Goal: Task Accomplishment & Management: Use online tool/utility

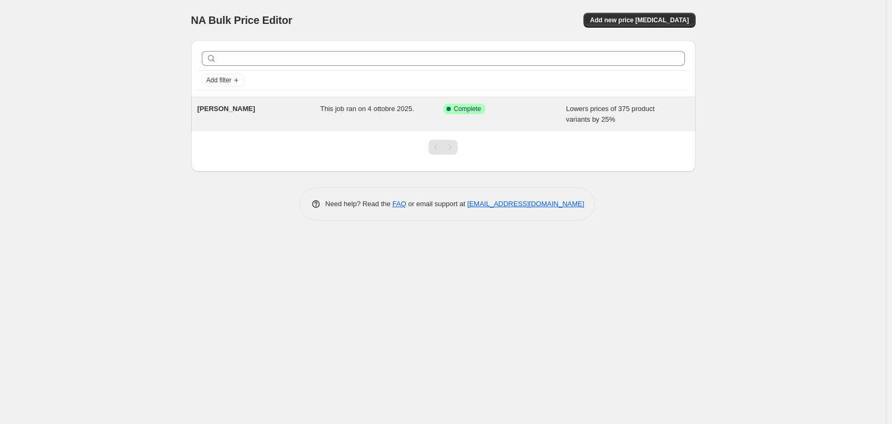
click at [264, 114] on div "[PERSON_NAME]" at bounding box center [258, 113] width 123 height 21
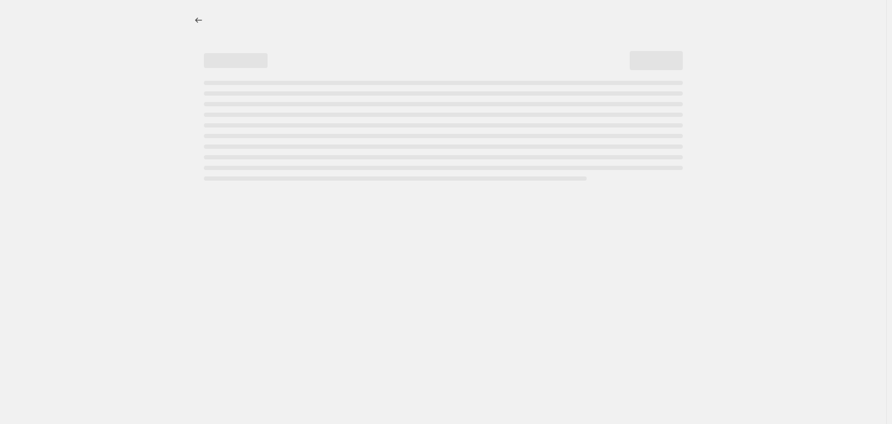
select select "percentage"
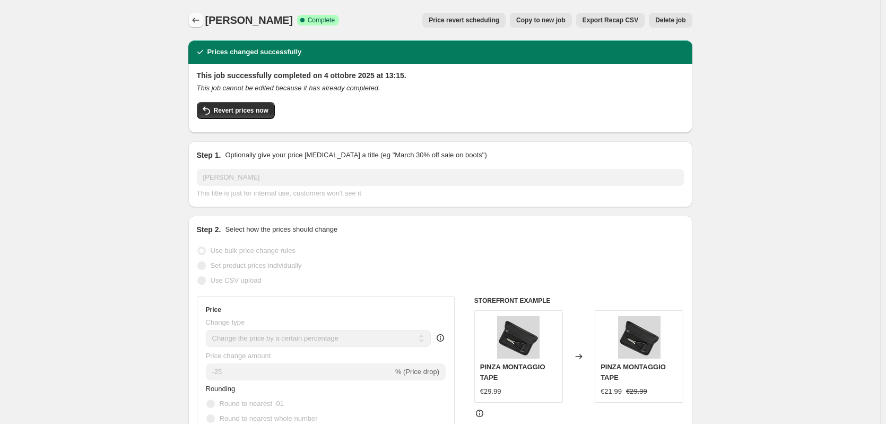
click at [197, 16] on icon "Price change jobs" at bounding box center [196, 20] width 11 height 11
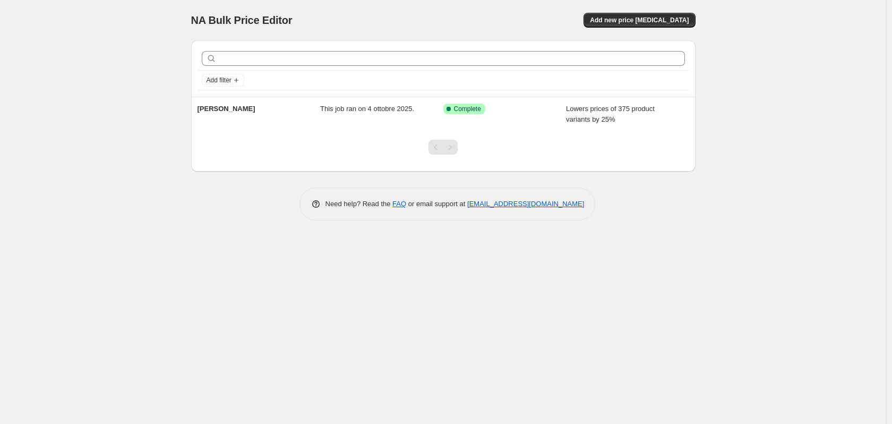
click at [668, 11] on div "NA Bulk Price Editor. This page is ready NA Bulk Price Editor Add new price [ME…" at bounding box center [443, 20] width 504 height 40
click at [667, 15] on button "Add new price [MEDICAL_DATA]" at bounding box center [638, 20] width 111 height 15
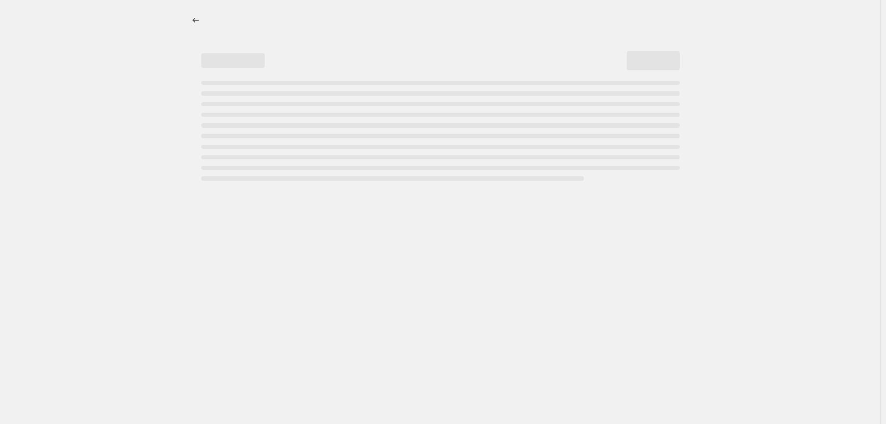
select select "percentage"
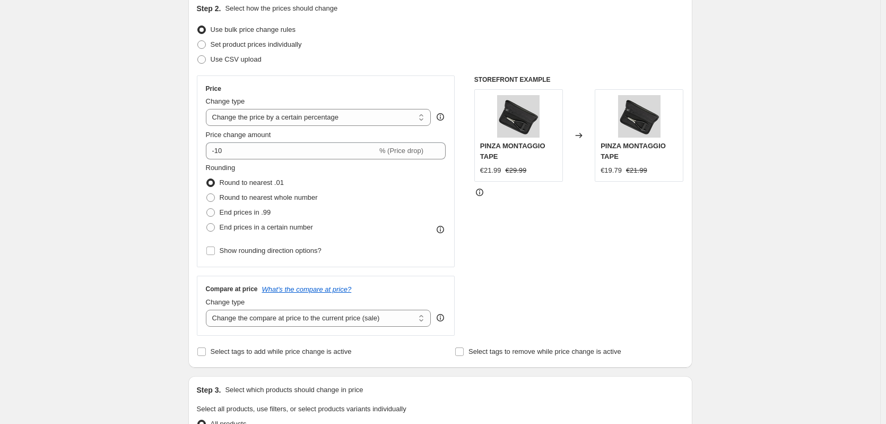
scroll to position [106, 0]
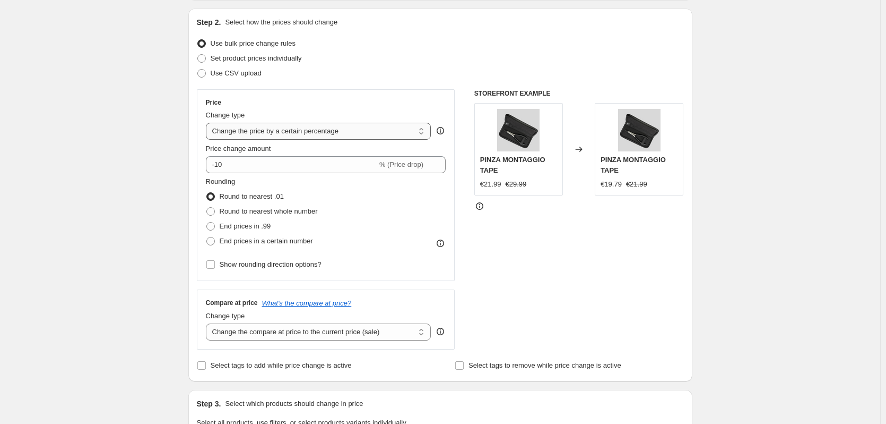
click at [310, 128] on select "Change the price to a certain amount Change the price by a certain amount Chang…" at bounding box center [319, 131] width 226 height 17
click at [315, 133] on select "Change the price to a certain amount Change the price by a certain amount Chang…" at bounding box center [319, 131] width 226 height 17
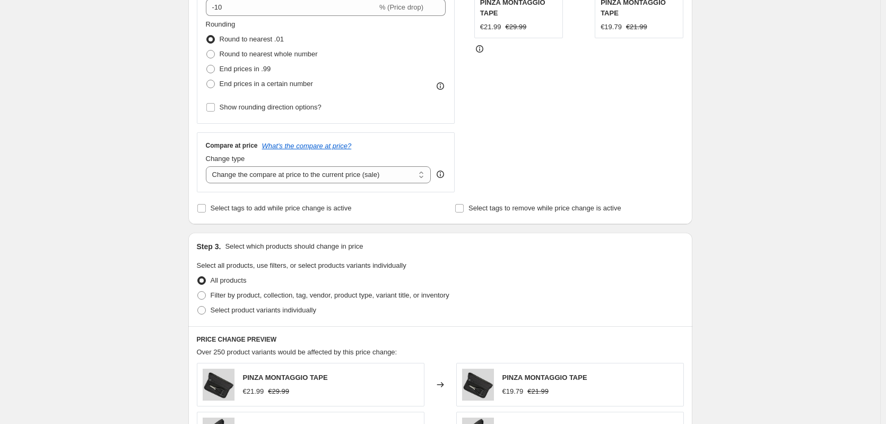
scroll to position [265, 0]
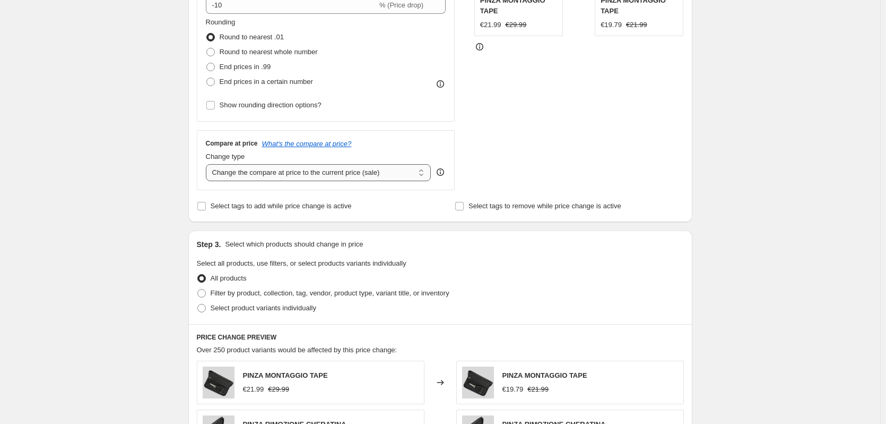
click at [408, 176] on select "Change the compare at price to the current price (sale) Change the compare at p…" at bounding box center [319, 172] width 226 height 17
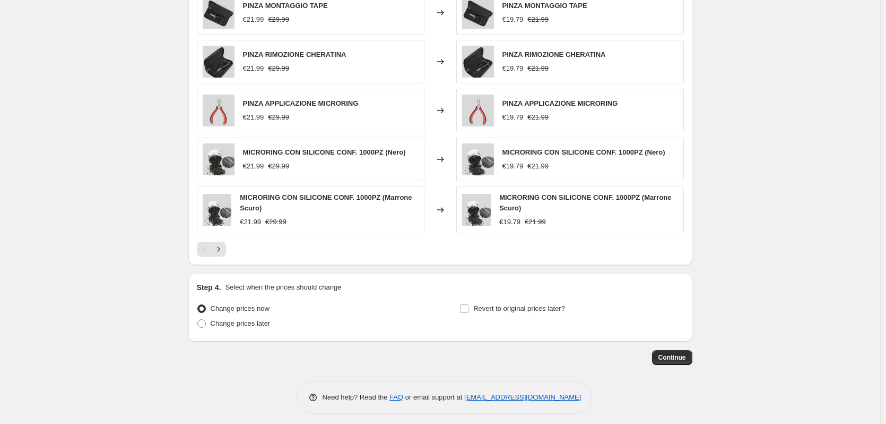
scroll to position [641, 0]
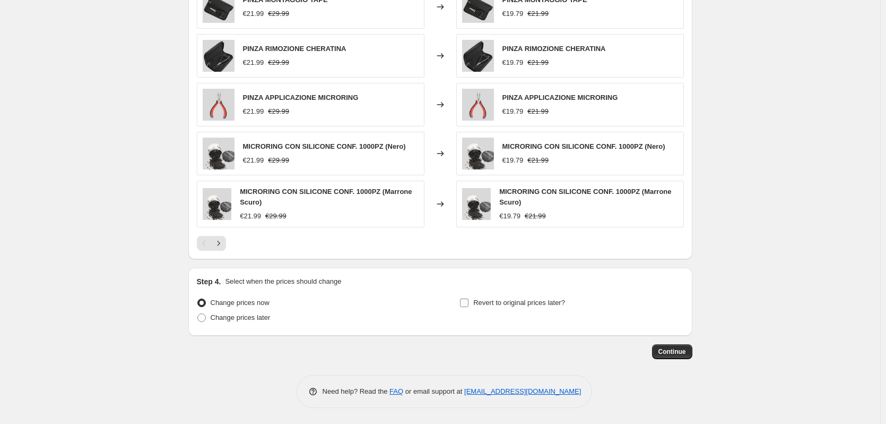
click at [469, 305] on input "Revert to original prices later?" at bounding box center [464, 302] width 8 height 8
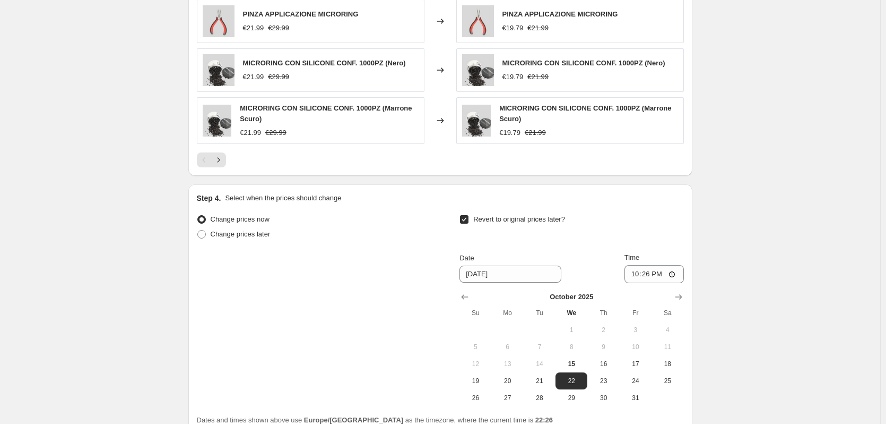
scroll to position [747, 0]
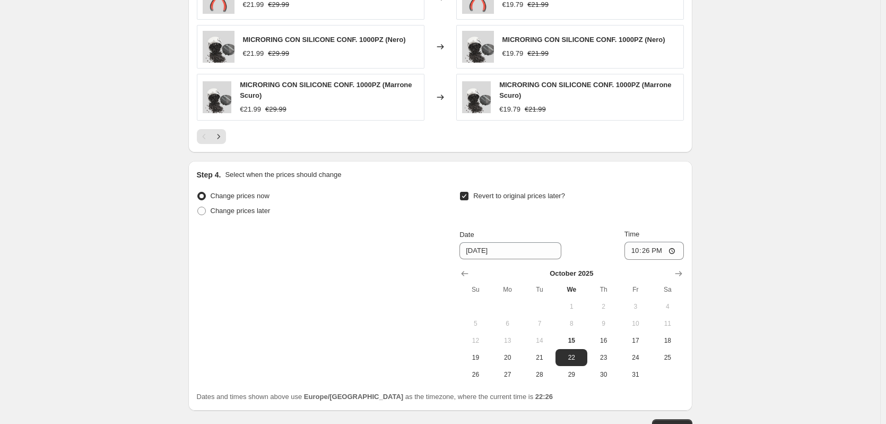
click at [469, 198] on input "Revert to original prices later?" at bounding box center [464, 196] width 8 height 8
checkbox input "false"
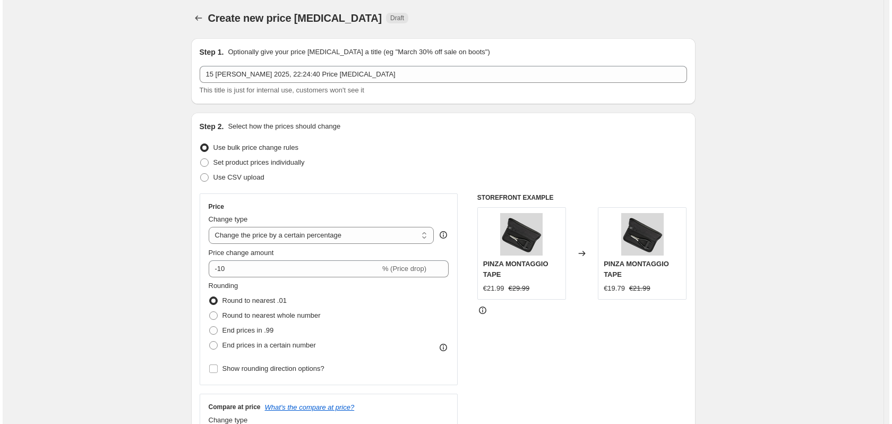
scroll to position [0, 0]
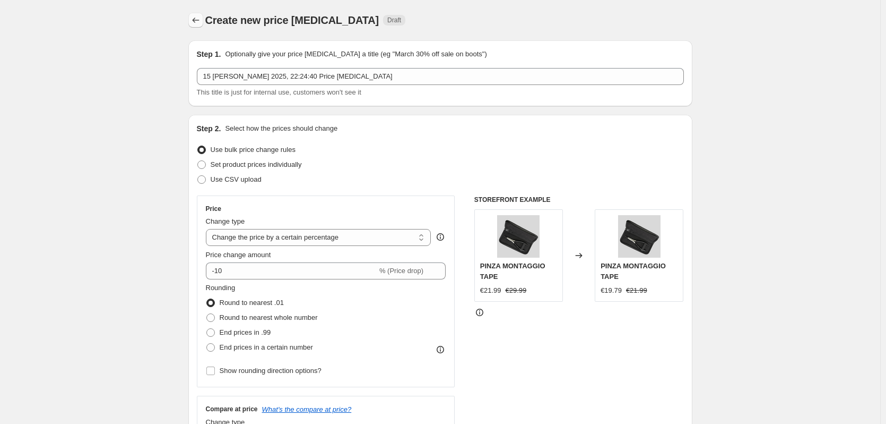
click at [200, 20] on icon "Price change jobs" at bounding box center [196, 20] width 11 height 11
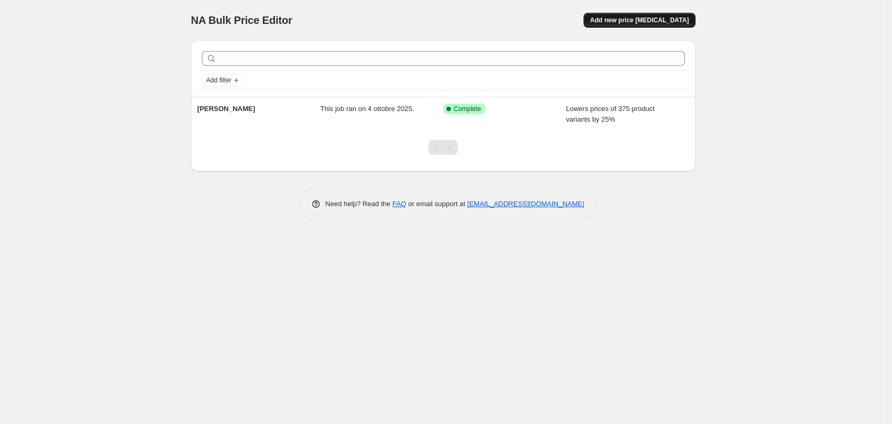
click at [672, 19] on span "Add new price [MEDICAL_DATA]" at bounding box center [639, 20] width 99 height 8
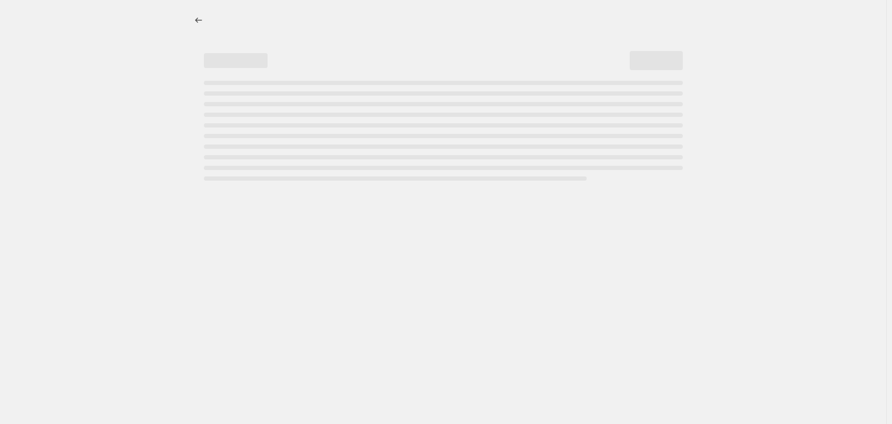
select select "percentage"
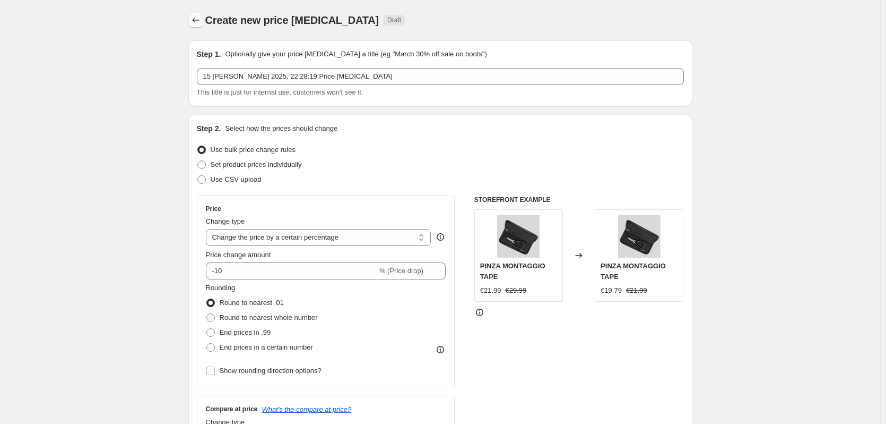
click at [203, 23] on button "Price change jobs" at bounding box center [195, 20] width 15 height 15
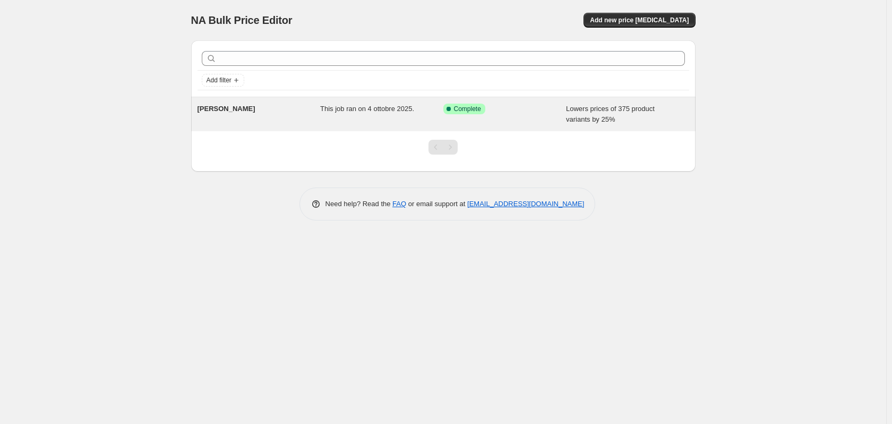
click at [251, 107] on span "[PERSON_NAME]" at bounding box center [226, 109] width 58 height 8
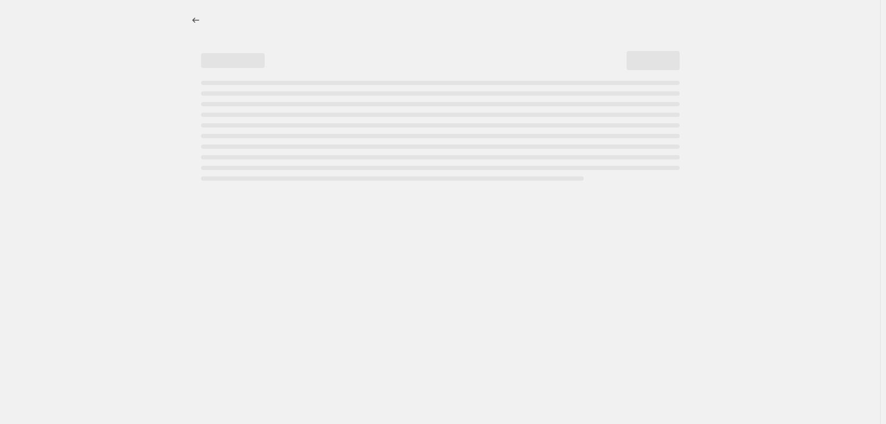
select select "percentage"
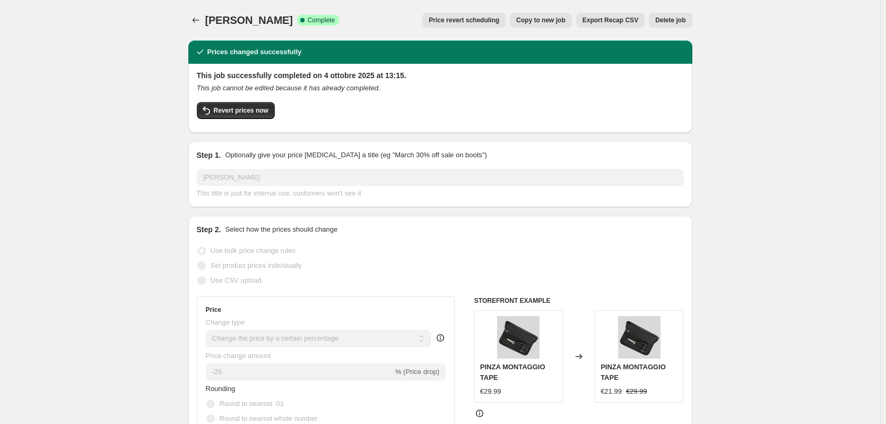
click at [482, 20] on span "Price revert scheduling" at bounding box center [464, 20] width 71 height 8
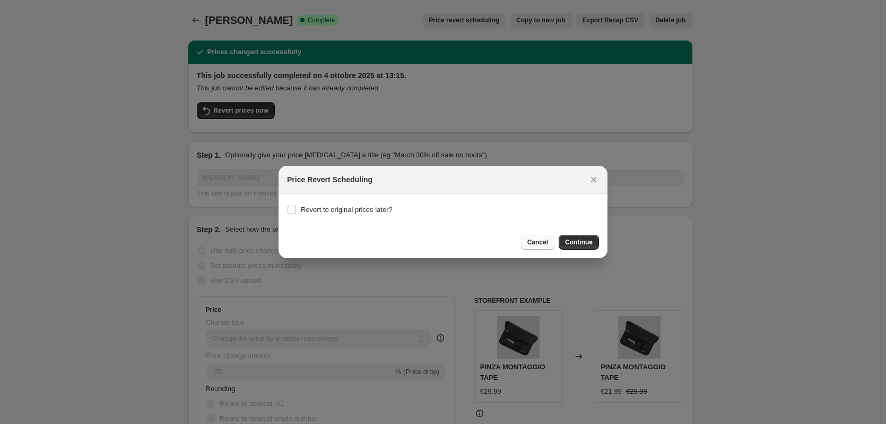
click at [531, 239] on span "Cancel" at bounding box center [538, 242] width 21 height 8
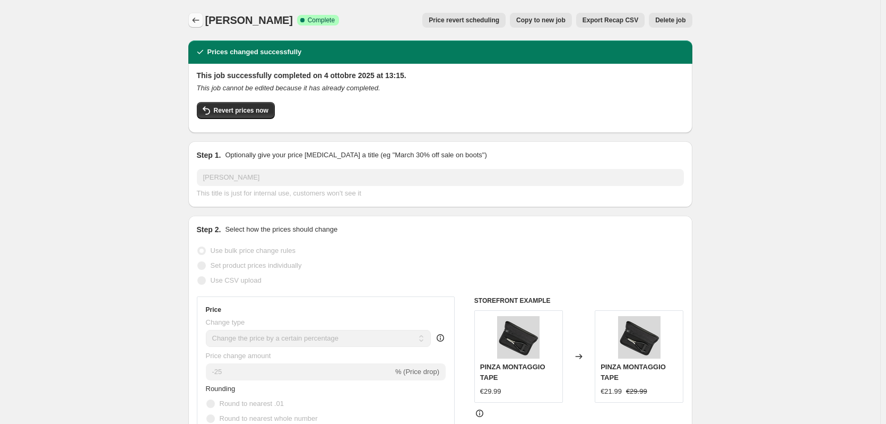
click at [201, 18] on icon "Price change jobs" at bounding box center [196, 20] width 11 height 11
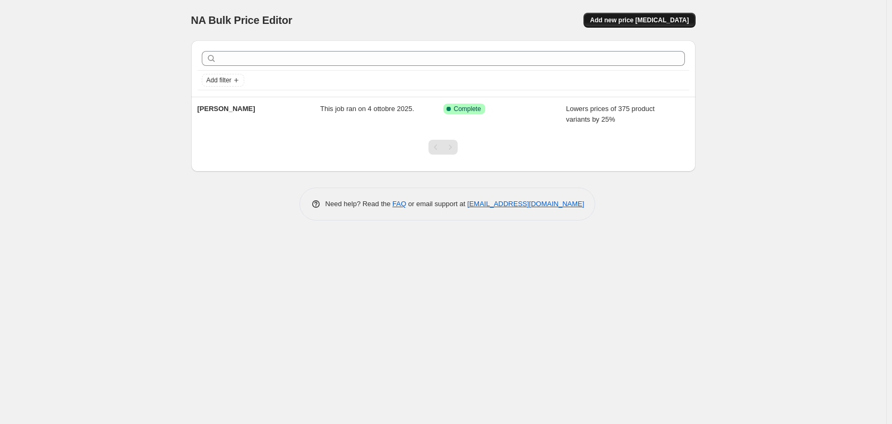
click at [648, 18] on span "Add new price [MEDICAL_DATA]" at bounding box center [639, 20] width 99 height 8
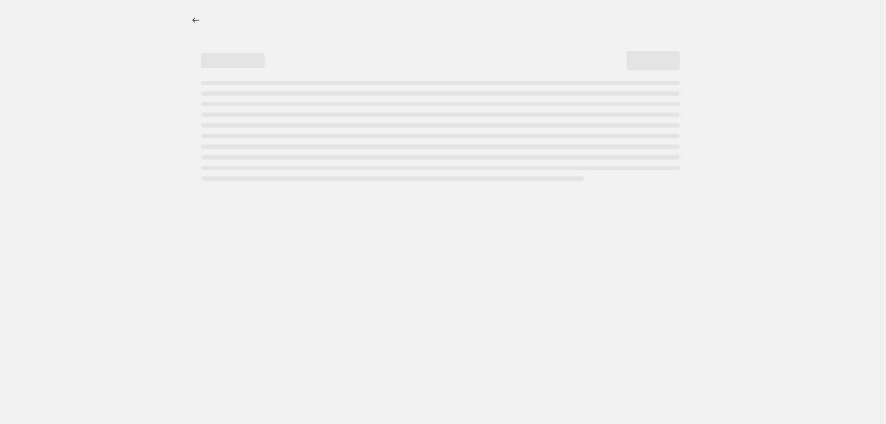
select select "percentage"
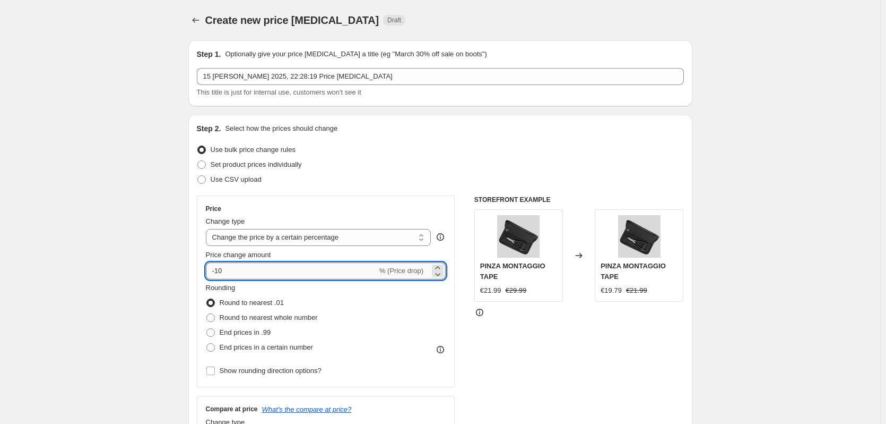
click at [222, 271] on input "-10" at bounding box center [291, 270] width 171 height 17
type input "-15"
click at [212, 329] on span at bounding box center [210, 332] width 8 height 8
click at [207, 329] on input "End prices in .99" at bounding box center [206, 328] width 1 height 1
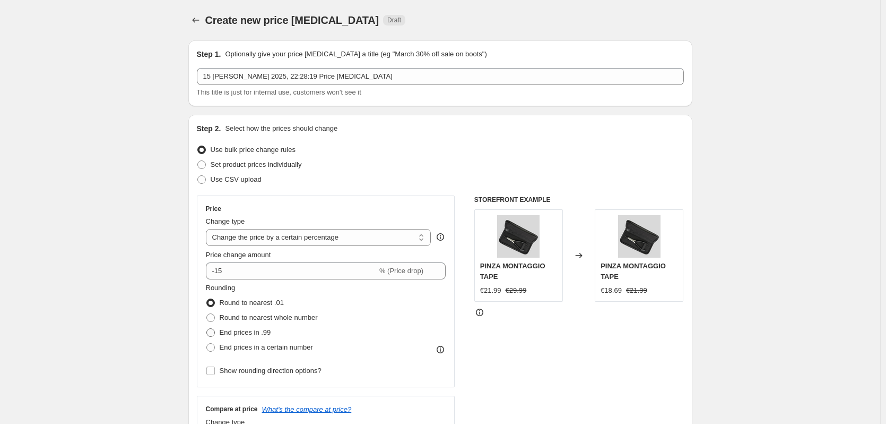
radio input "true"
click at [210, 347] on span at bounding box center [210, 347] width 8 height 8
click at [207, 343] on input "End prices in a certain number" at bounding box center [206, 343] width 1 height 1
radio input "true"
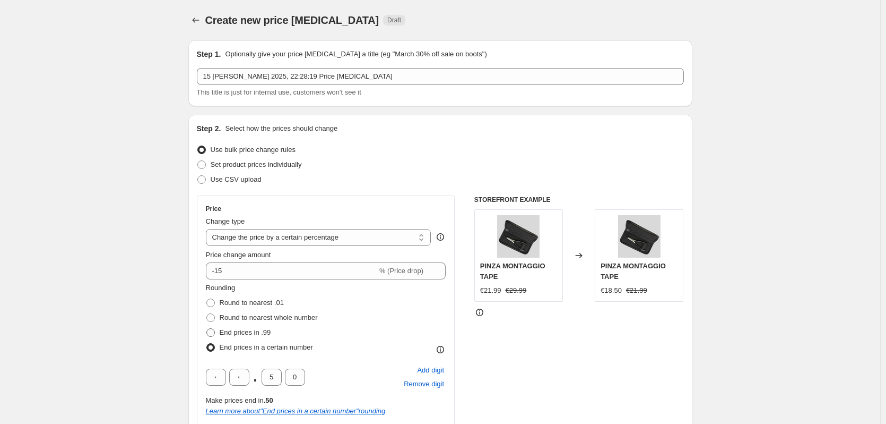
click at [214, 332] on span at bounding box center [210, 332] width 8 height 8
click at [207, 329] on input "End prices in .99" at bounding box center [206, 328] width 1 height 1
radio input "true"
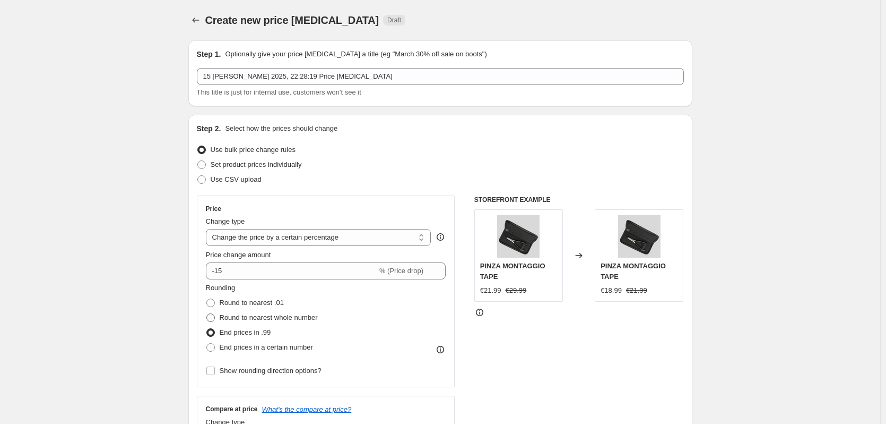
click at [214, 316] on span at bounding box center [210, 317] width 8 height 8
click at [207, 314] on input "Round to nearest whole number" at bounding box center [206, 313] width 1 height 1
radio input "true"
click at [214, 300] on span at bounding box center [210, 302] width 8 height 8
click at [207, 299] on input "Round to nearest .01" at bounding box center [206, 298] width 1 height 1
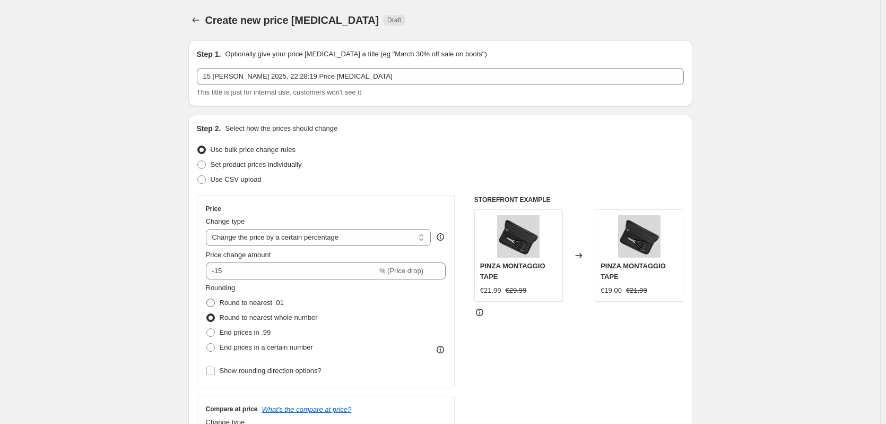
radio input "true"
click at [214, 330] on span at bounding box center [210, 332] width 8 height 8
click at [207, 329] on input "End prices in .99" at bounding box center [206, 328] width 1 height 1
radio input "true"
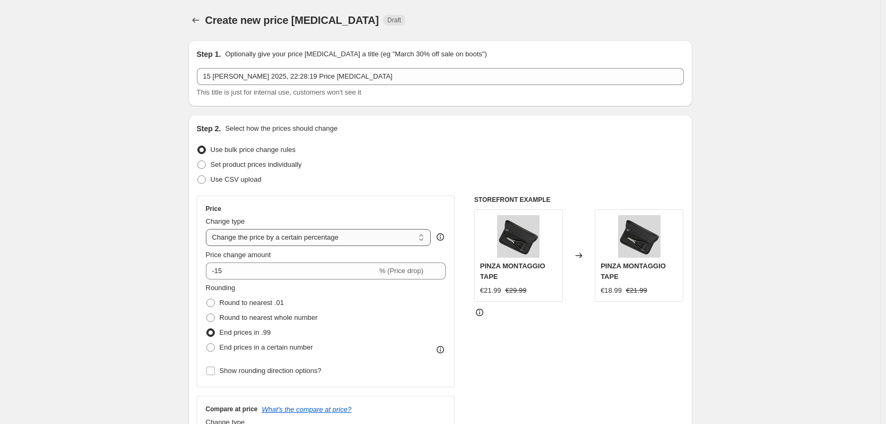
click at [326, 239] on select "Change the price to a certain amount Change the price by a certain amount Chang…" at bounding box center [319, 237] width 226 height 17
click at [208, 229] on select "Change the price to a certain amount Change the price by a certain amount Chang…" at bounding box center [319, 237] width 226 height 17
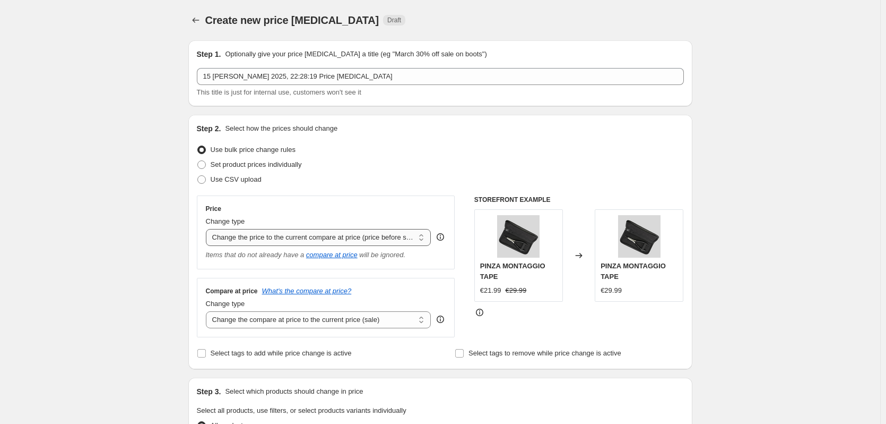
click at [319, 238] on select "Change the price to a certain amount Change the price by a certain amount Chang…" at bounding box center [319, 237] width 226 height 17
select select "percentage"
click at [208, 229] on select "Change the price to a certain amount Change the price by a certain amount Chang…" at bounding box center [319, 237] width 226 height 17
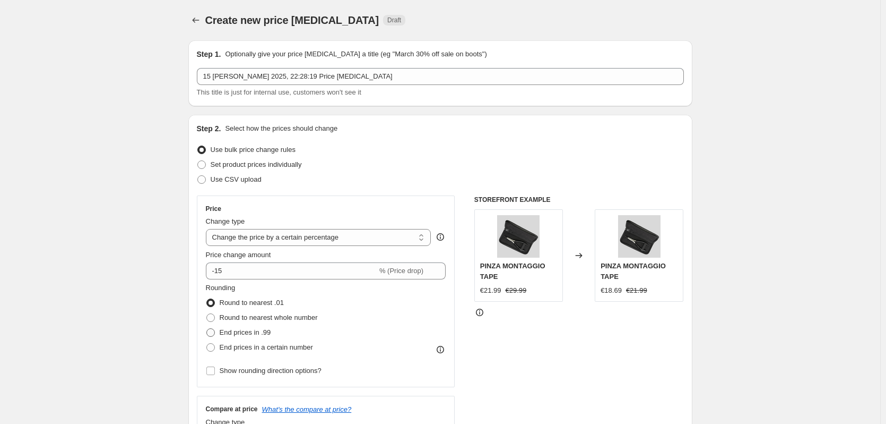
click at [245, 332] on span "End prices in .99" at bounding box center [245, 332] width 51 height 8
click at [207, 329] on input "End prices in .99" at bounding box center [206, 328] width 1 height 1
radio input "true"
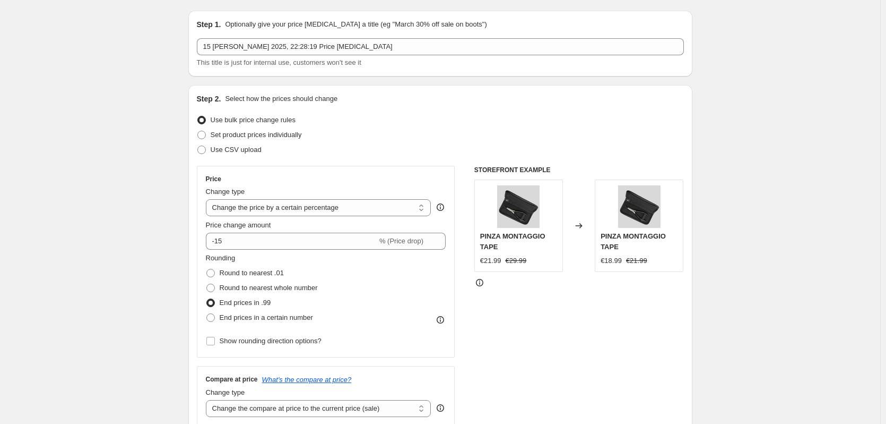
scroll to position [53, 0]
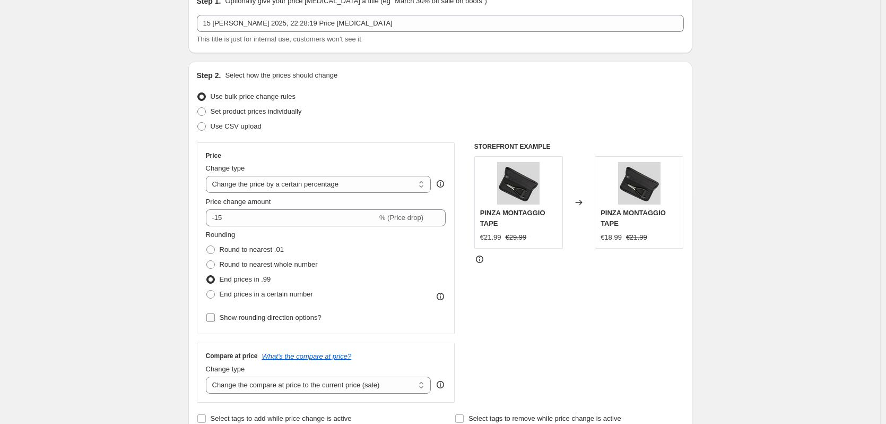
click at [214, 317] on input "Show rounding direction options?" at bounding box center [210, 317] width 8 height 8
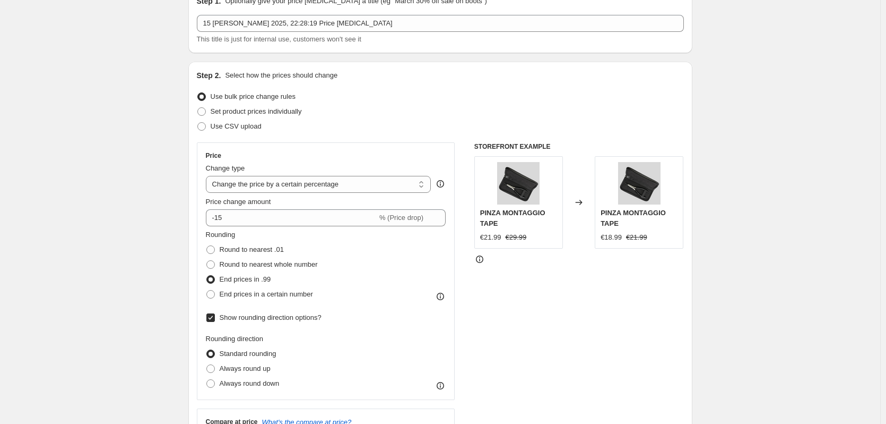
click at [214, 317] on input "Show rounding direction options?" at bounding box center [210, 317] width 8 height 8
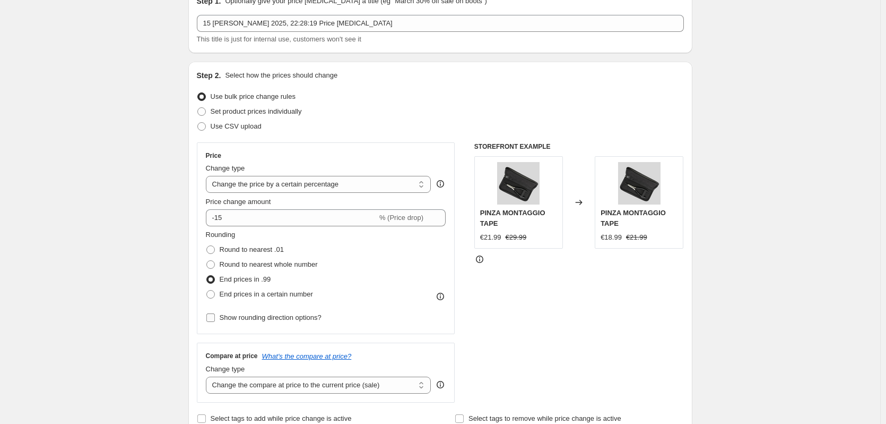
click at [214, 317] on input "Show rounding direction options?" at bounding box center [210, 317] width 8 height 8
checkbox input "true"
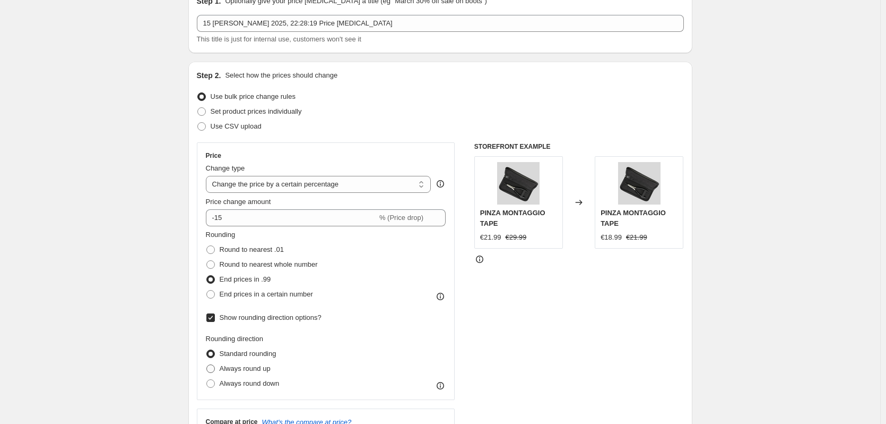
click at [214, 365] on span at bounding box center [210, 368] width 8 height 8
click at [207, 365] on input "Always round up" at bounding box center [206, 364] width 1 height 1
radio input "true"
click at [215, 385] on span at bounding box center [210, 383] width 8 height 8
click at [207, 379] on input "Always round down" at bounding box center [206, 379] width 1 height 1
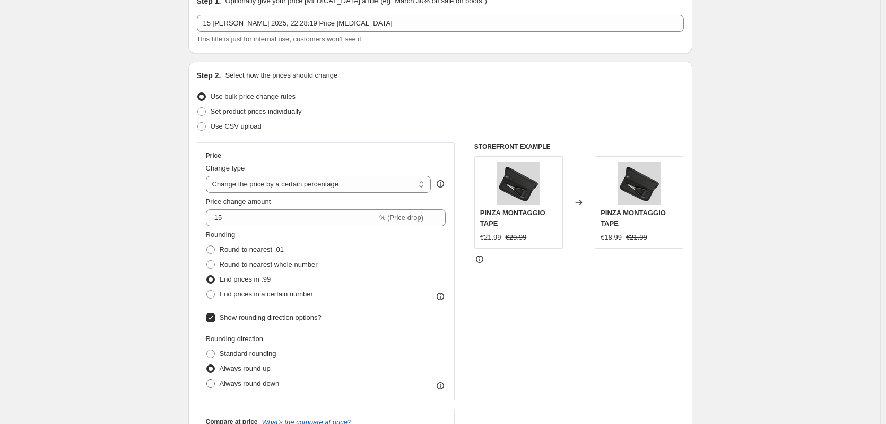
radio input "true"
click at [212, 351] on span at bounding box center [210, 353] width 8 height 8
click at [207, 350] on input "Standard rounding" at bounding box center [206, 349] width 1 height 1
radio input "true"
click at [212, 319] on input "Show rounding direction options?" at bounding box center [210, 317] width 8 height 8
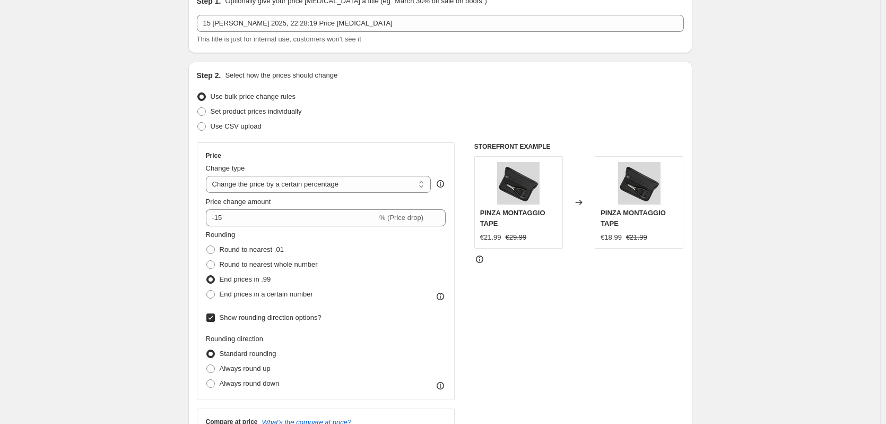
checkbox input "false"
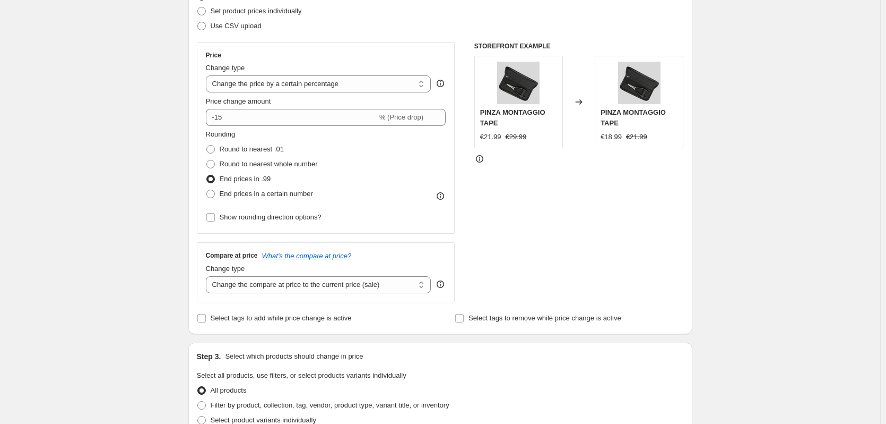
scroll to position [159, 0]
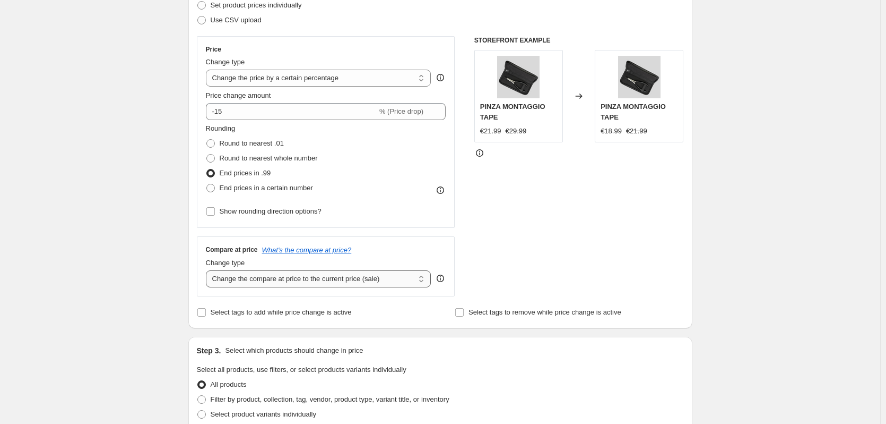
click at [326, 282] on select "Change the compare at price to the current price (sale) Change the compare at p…" at bounding box center [319, 278] width 226 height 17
click at [208, 270] on select "Change the compare at price to the current price (sale) Change the compare at p…" at bounding box center [319, 278] width 226 height 17
click at [330, 283] on select "Change the compare at price to the current price (sale) Change the compare at p…" at bounding box center [319, 278] width 226 height 17
click at [208, 270] on select "Change the compare at price to the current price (sale) Change the compare at p…" at bounding box center [319, 278] width 226 height 17
click at [362, 281] on select "Change the compare at price to the current price (sale) Change the compare at p…" at bounding box center [319, 278] width 226 height 17
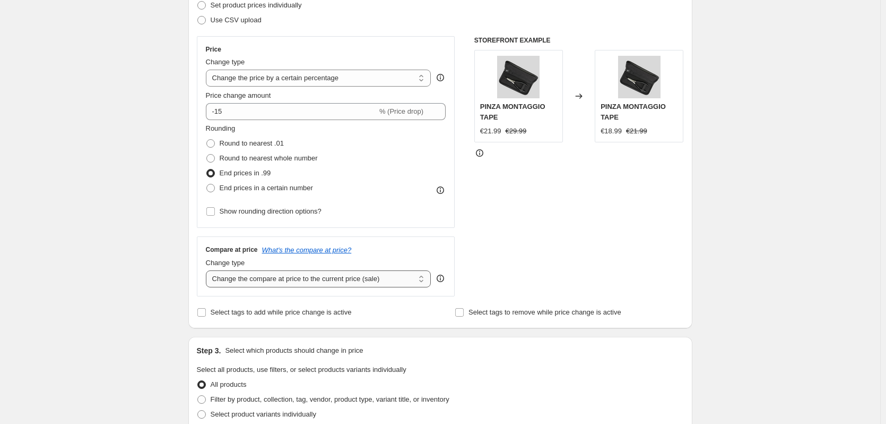
click at [208, 270] on select "Change the compare at price to the current price (sale) Change the compare at p…" at bounding box center [319, 278] width 226 height 17
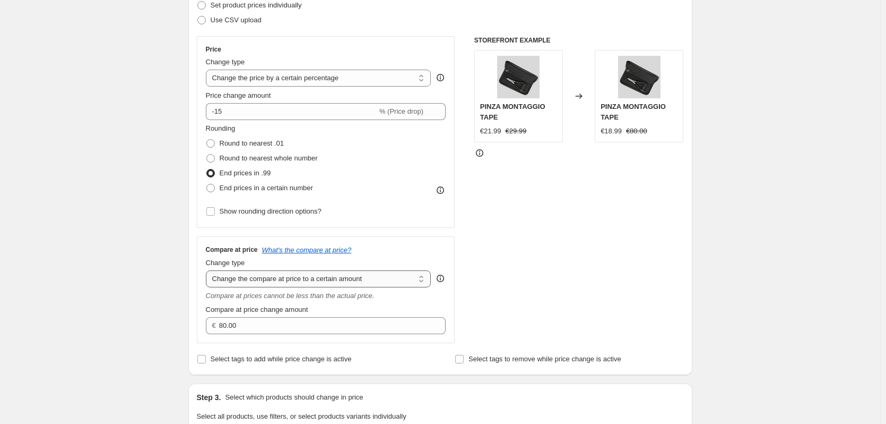
click at [347, 285] on select "Change the compare at price to the current price (sale) Change the compare at p…" at bounding box center [319, 278] width 226 height 17
select select "by"
click at [208, 270] on select "Change the compare at price to the current price (sale) Change the compare at p…" at bounding box center [319, 278] width 226 height 17
type input "-10.00"
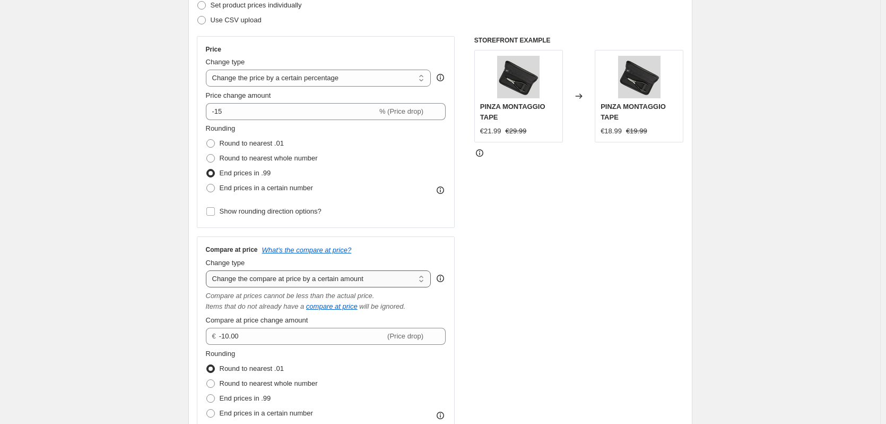
click at [335, 278] on select "Change the compare at price to the current price (sale) Change the compare at p…" at bounding box center [319, 278] width 226 height 17
select select "percentage"
click at [208, 270] on select "Change the compare at price to the current price (sale) Change the compare at p…" at bounding box center [319, 278] width 226 height 17
type input "-15"
click at [331, 282] on select "Change the compare at price to the current price (sale) Change the compare at p…" at bounding box center [319, 278] width 226 height 17
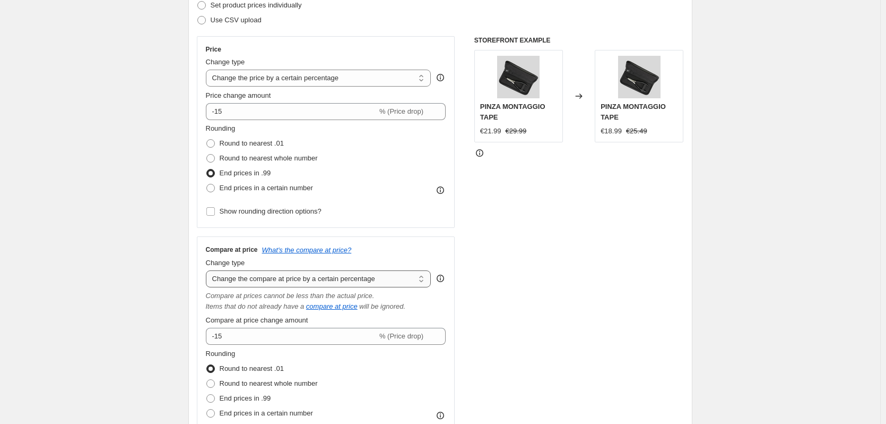
select select "pp"
click at [208, 270] on select "Change the compare at price to the current price (sale) Change the compare at p…" at bounding box center [319, 278] width 226 height 17
type input "20"
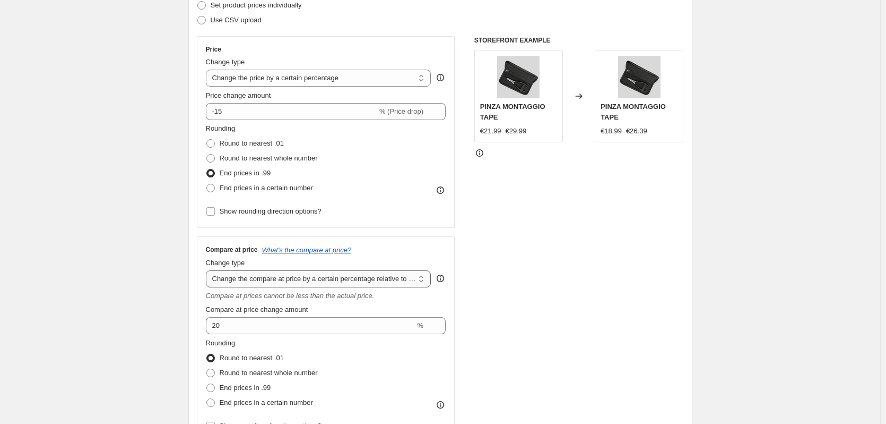
click at [340, 281] on select "Change the compare at price to the current price (sale) Change the compare at p…" at bounding box center [319, 278] width 226 height 17
select select "percentage"
click at [208, 270] on select "Change the compare at price to the current price (sale) Change the compare at p…" at bounding box center [319, 278] width 226 height 17
type input "-15"
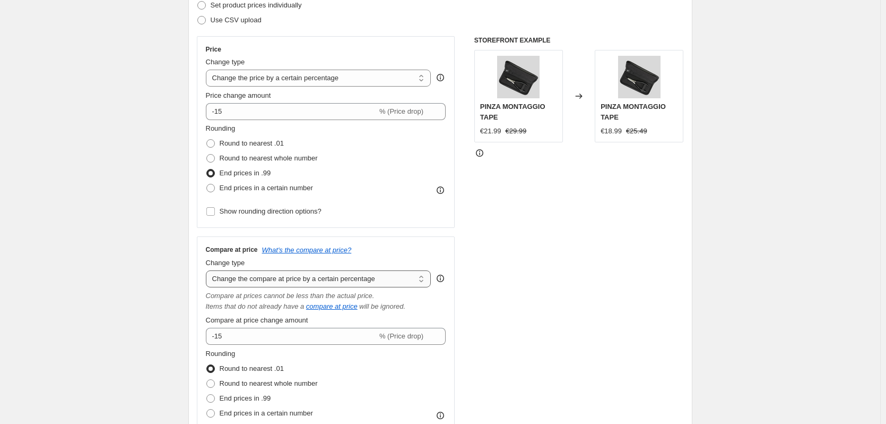
click at [317, 283] on select "Change the compare at price to the current price (sale) Change the compare at p…" at bounding box center [319, 278] width 226 height 17
click at [208, 270] on select "Change the compare at price to the current price (sale) Change the compare at p…" at bounding box center [319, 278] width 226 height 17
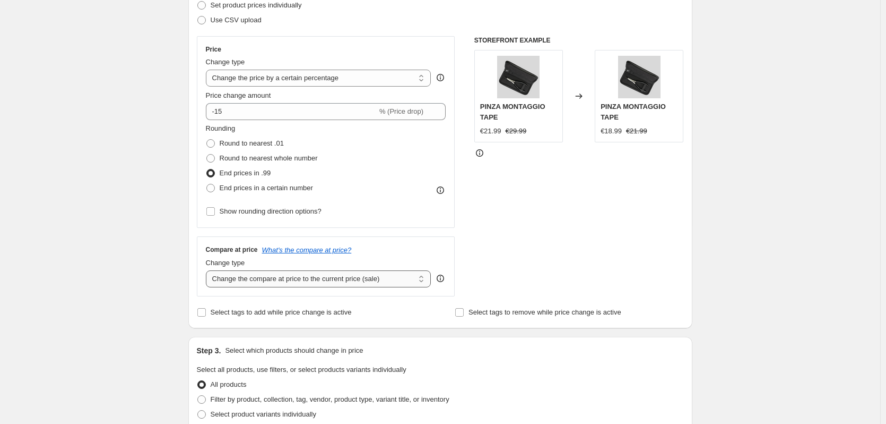
click at [243, 274] on select "Change the compare at price to the current price (sale) Change the compare at p…" at bounding box center [319, 278] width 226 height 17
click at [208, 270] on select "Change the compare at price to the current price (sale) Change the compare at p…" at bounding box center [319, 278] width 226 height 17
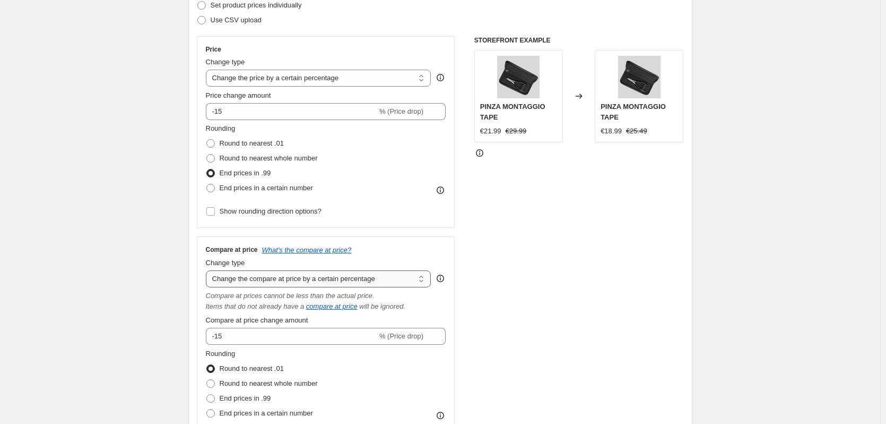
click at [327, 286] on select "Change the compare at price to the current price (sale) Change the compare at p…" at bounding box center [319, 278] width 226 height 17
select select "by"
click at [208, 270] on select "Change the compare at price to the current price (sale) Change the compare at p…" at bounding box center [319, 278] width 226 height 17
type input "-10.00"
click at [369, 281] on select "Change the compare at price to the current price (sale) Change the compare at p…" at bounding box center [319, 278] width 226 height 17
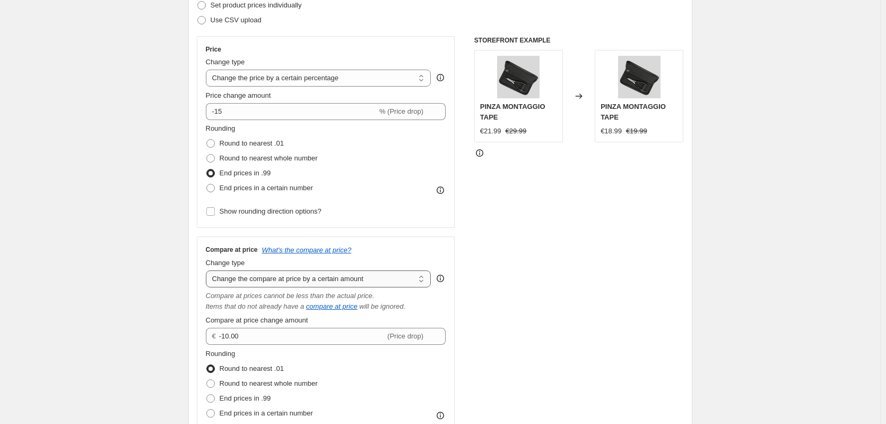
select select "to"
click at [208, 270] on select "Change the compare at price to the current price (sale) Change the compare at p…" at bounding box center [319, 278] width 226 height 17
type input "80.00"
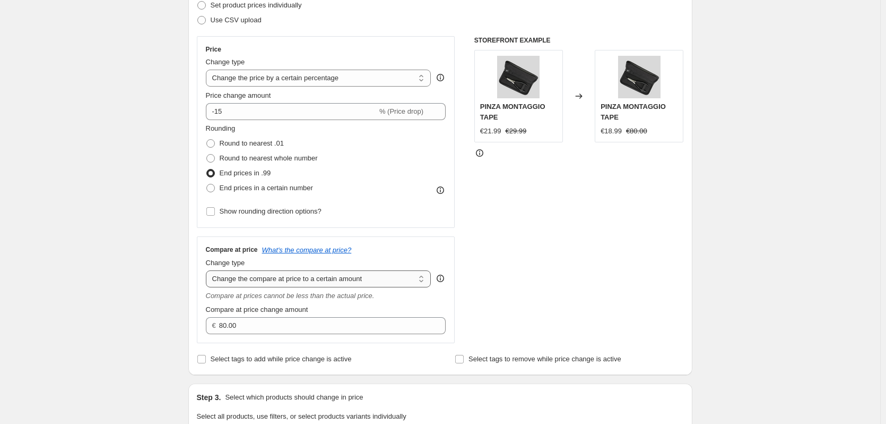
click at [359, 282] on select "Change the compare at price to the current price (sale) Change the compare at p…" at bounding box center [319, 278] width 226 height 17
click at [208, 270] on select "Change the compare at price to the current price (sale) Change the compare at p…" at bounding box center [319, 278] width 226 height 17
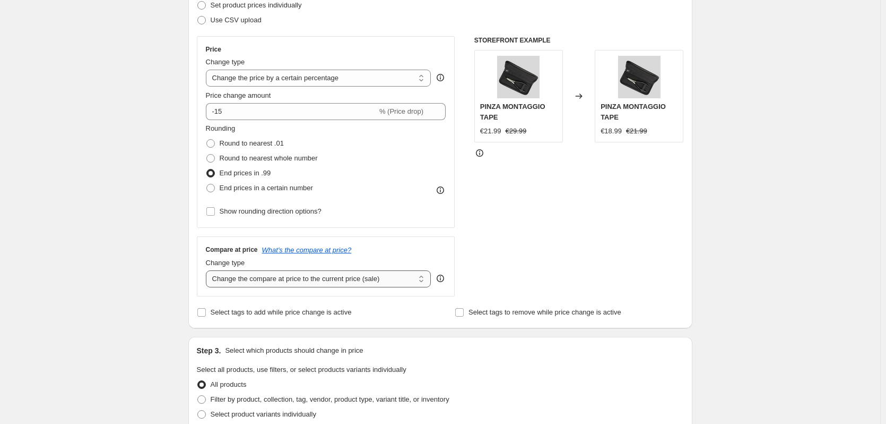
click at [381, 273] on select "Change the compare at price to the current price (sale) Change the compare at p…" at bounding box center [319, 278] width 226 height 17
select select "no_change"
click at [208, 270] on select "Change the compare at price to the current price (sale) Change the compare at p…" at bounding box center [319, 278] width 226 height 17
click at [330, 72] on select "Change the price to a certain amount Change the price by a certain amount Chang…" at bounding box center [319, 78] width 226 height 17
select select "ecap"
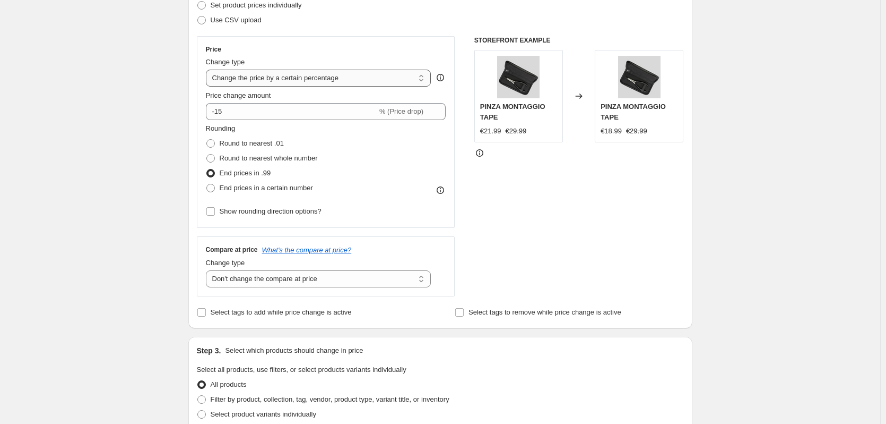
click at [208, 70] on select "Change the price to a certain amount Change the price by a certain amount Chang…" at bounding box center [319, 78] width 226 height 17
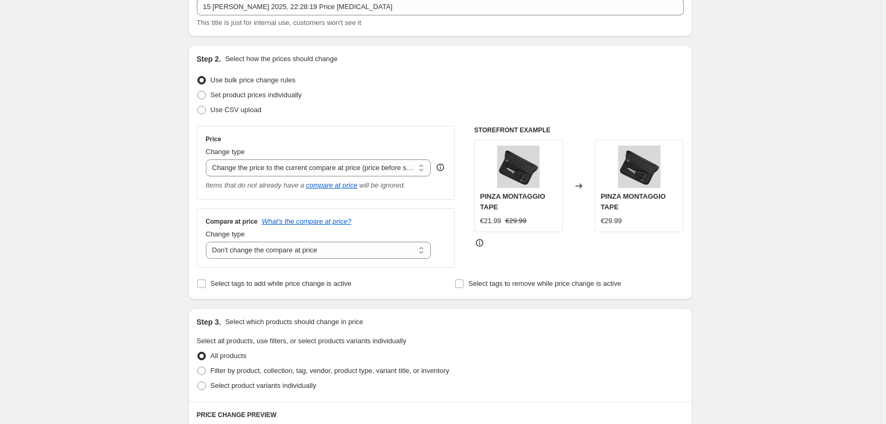
scroll to position [53, 0]
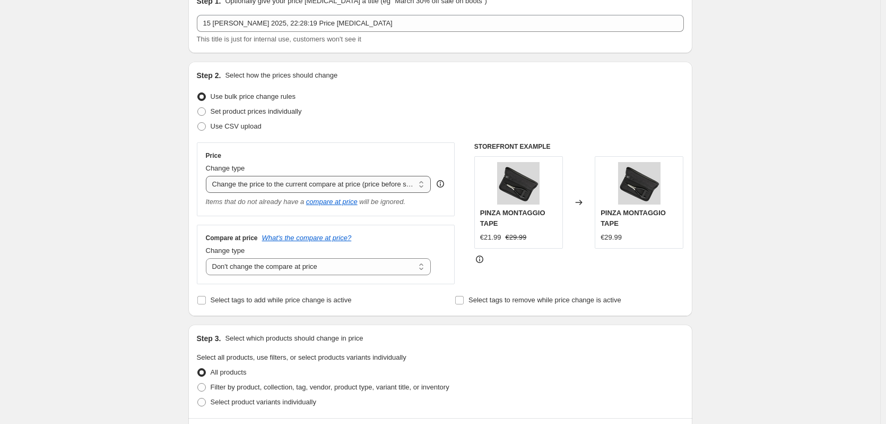
click at [331, 183] on select "Change the price to a certain amount Change the price by a certain amount Chang…" at bounding box center [319, 184] width 226 height 17
click at [208, 176] on select "Change the price to a certain amount Change the price by a certain amount Chang…" at bounding box center [319, 184] width 226 height 17
click at [323, 264] on select "Change the compare at price to the current price (sale) Change the compare at p…" at bounding box center [319, 266] width 226 height 17
select select "percentage"
click at [208, 258] on select "Change the compare at price to the current price (sale) Change the compare at p…" at bounding box center [319, 266] width 226 height 17
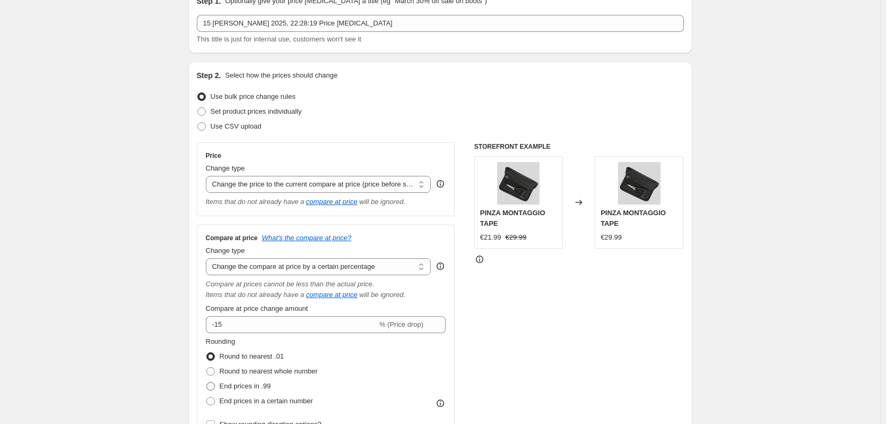
click at [218, 386] on label "End prices in .99" at bounding box center [238, 385] width 65 height 15
click at [207, 382] on input "End prices in .99" at bounding box center [206, 382] width 1 height 1
radio input "true"
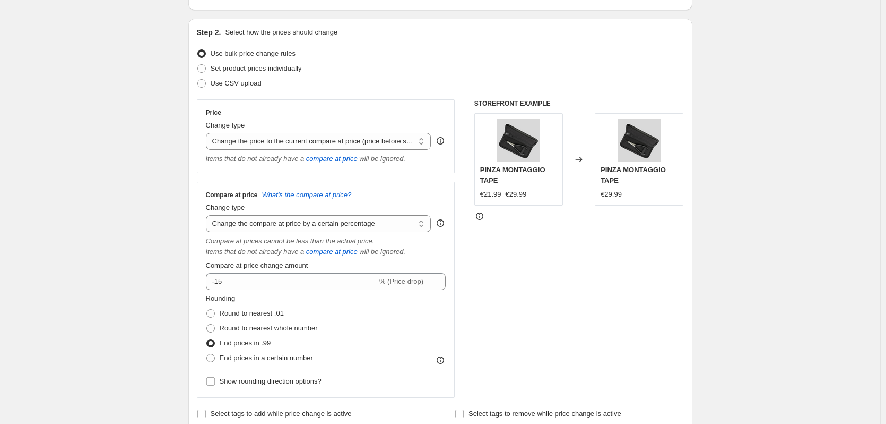
scroll to position [159, 0]
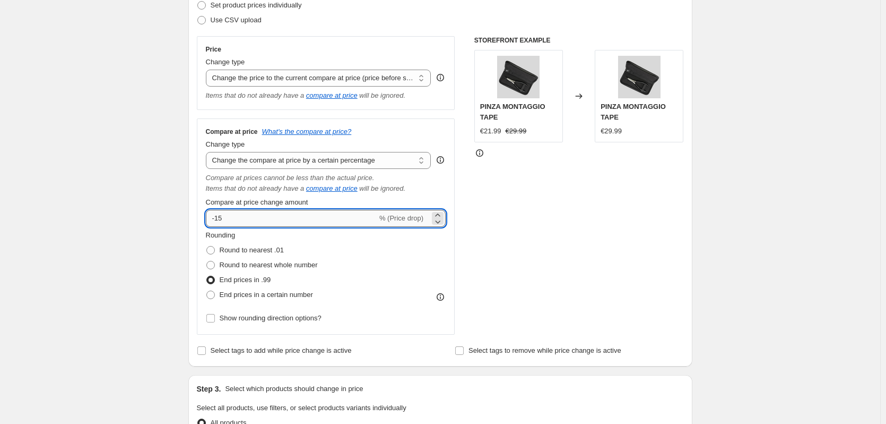
click at [244, 223] on input "-15" at bounding box center [291, 218] width 171 height 17
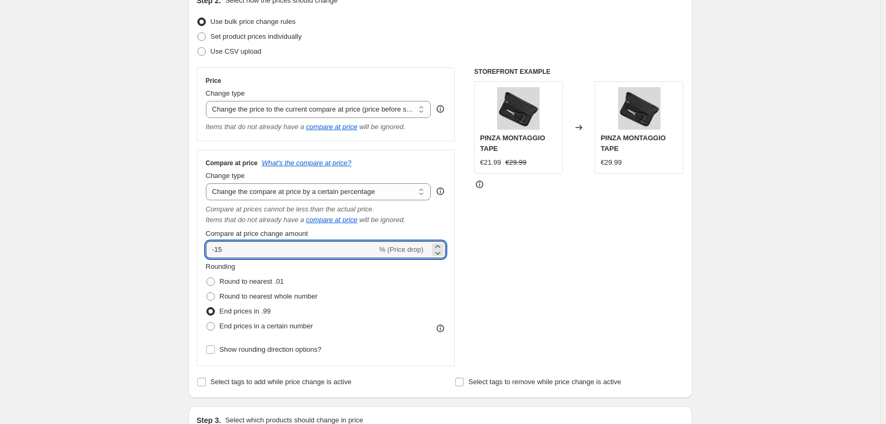
scroll to position [106, 0]
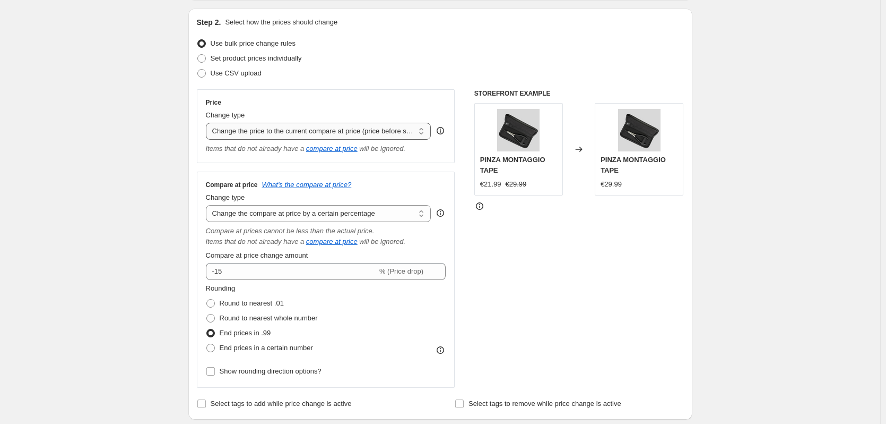
click at [336, 132] on select "Change the price to a certain amount Change the price by a certain amount Chang…" at bounding box center [319, 131] width 226 height 17
click at [208, 123] on select "Change the price to a certain amount Change the price by a certain amount Chang…" at bounding box center [319, 131] width 226 height 17
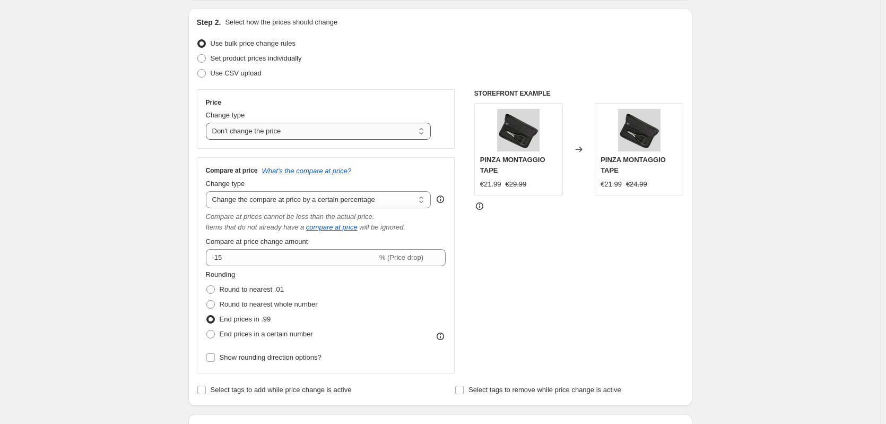
click at [312, 133] on select "Change the price to a certain amount Change the price by a certain amount Chang…" at bounding box center [319, 131] width 226 height 17
select select "to"
click at [208, 123] on select "Change the price to a certain amount Change the price by a certain amount Chang…" at bounding box center [319, 131] width 226 height 17
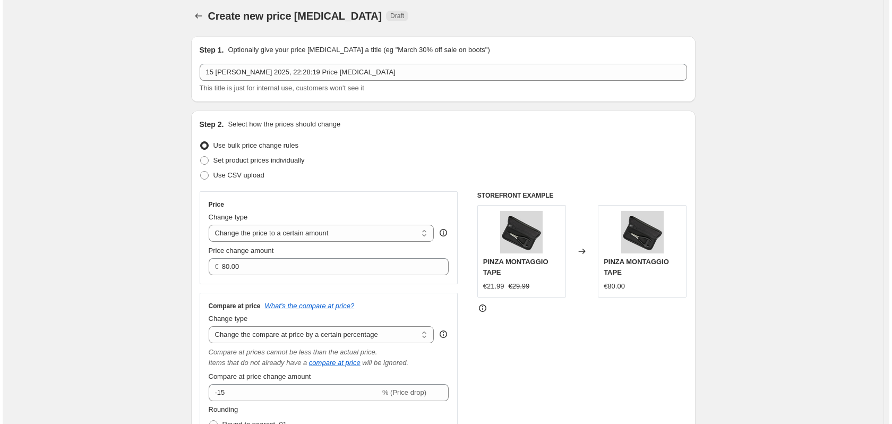
scroll to position [0, 0]
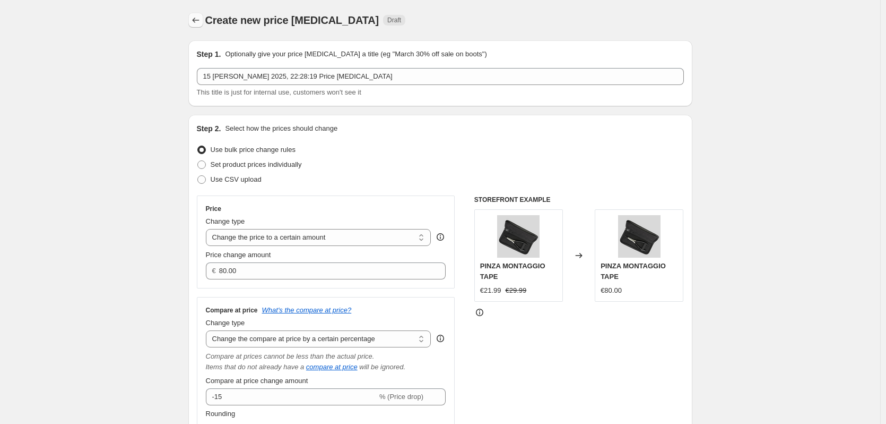
click at [194, 18] on icon "Price change jobs" at bounding box center [196, 20] width 11 height 11
